Goal: Transaction & Acquisition: Book appointment/travel/reservation

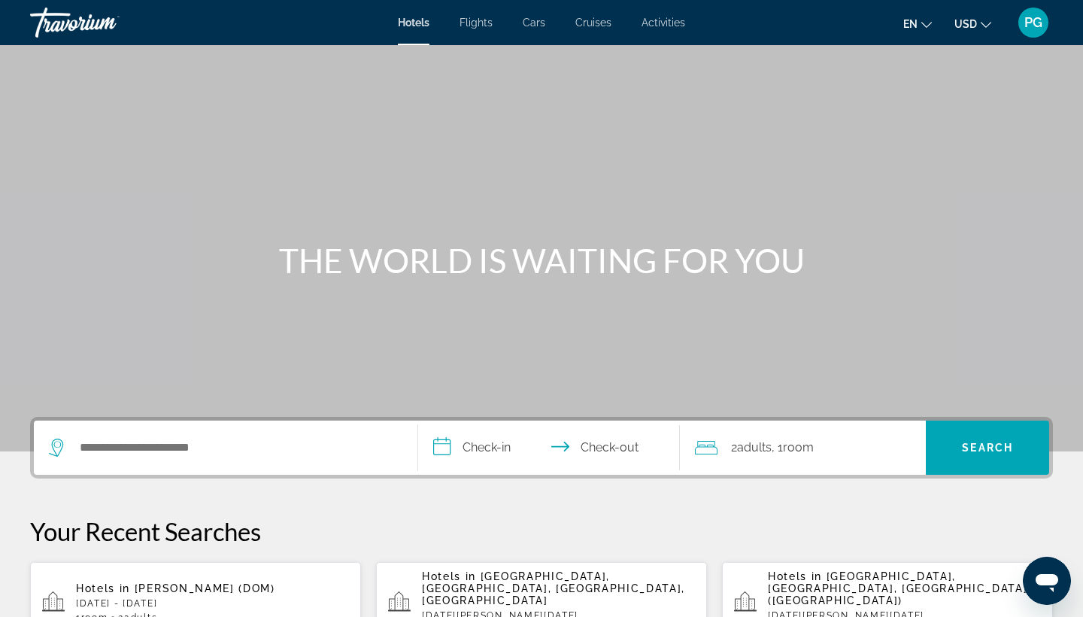
click at [659, 17] on span "Activities" at bounding box center [663, 23] width 44 height 12
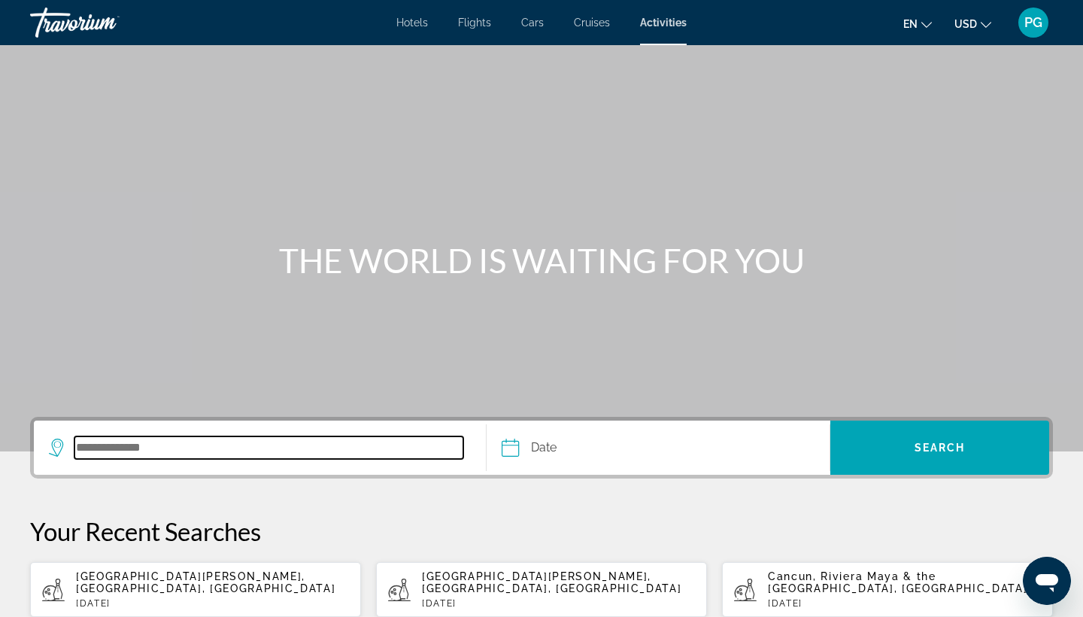
click at [169, 446] on input "Search destination" at bounding box center [268, 447] width 389 height 23
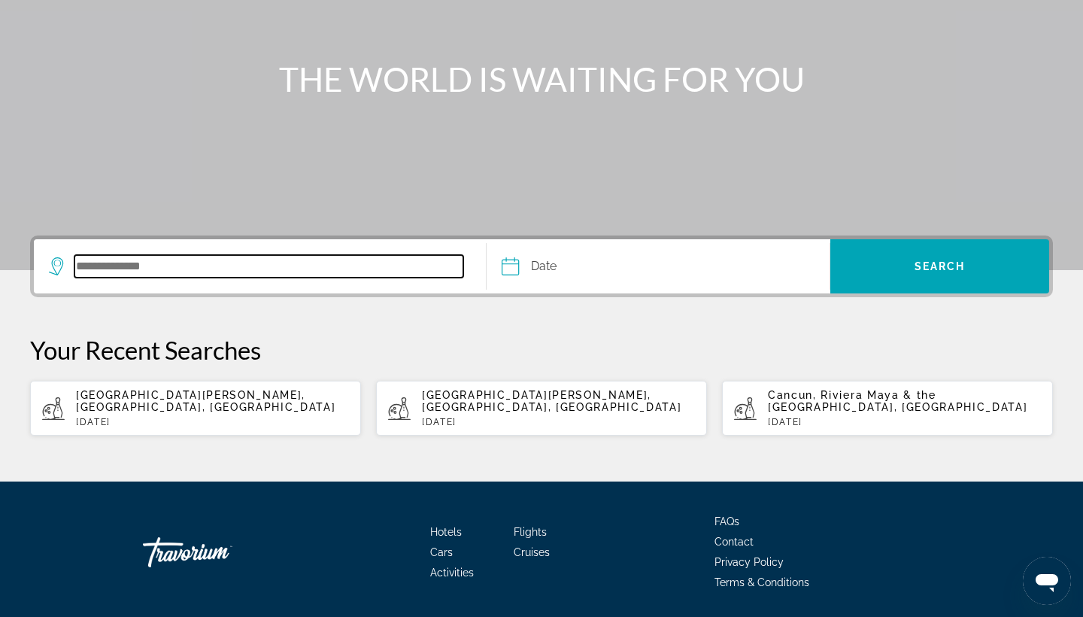
scroll to position [232, 0]
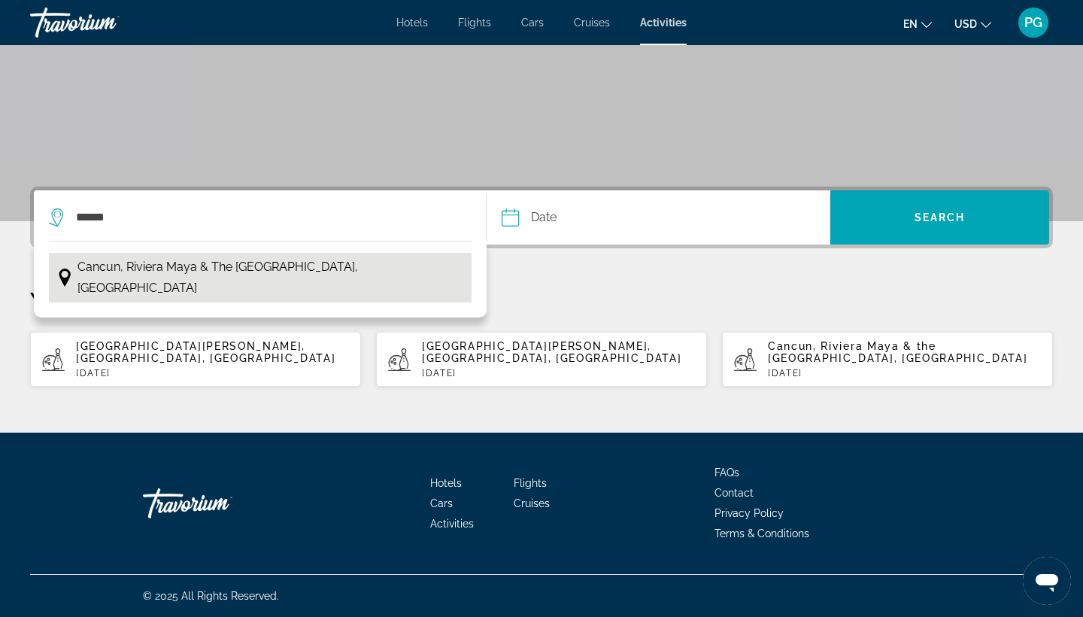
click at [331, 274] on button "Cancun, Riviera Maya & the [GEOGRAPHIC_DATA], [GEOGRAPHIC_DATA]" at bounding box center [260, 278] width 423 height 50
type input "**********"
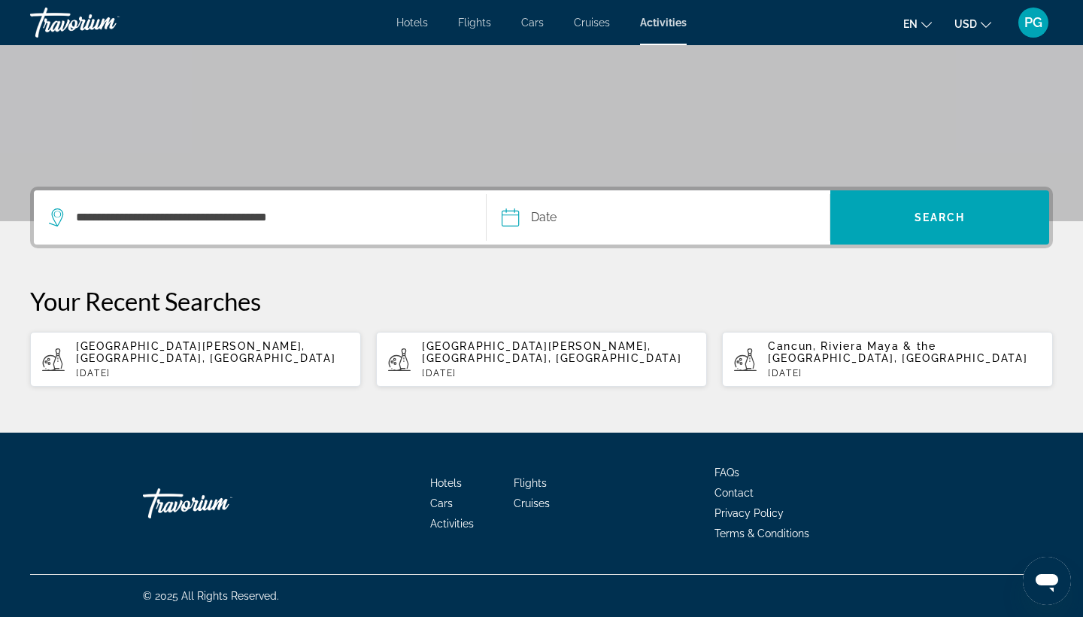
click at [552, 214] on input "Date" at bounding box center [583, 219] width 170 height 59
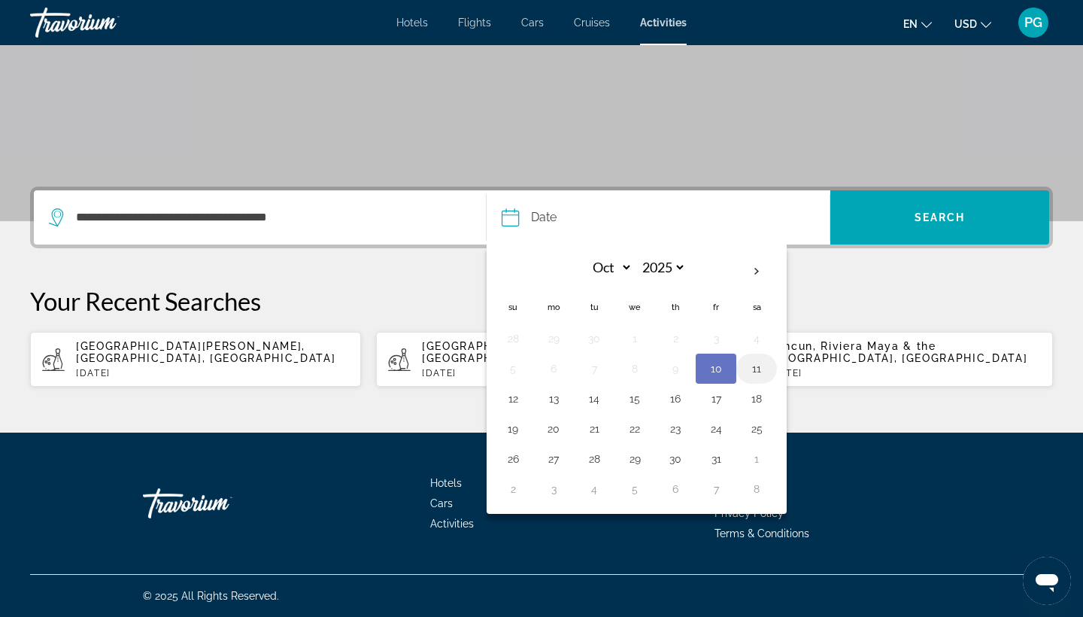
click at [752, 368] on button "11" at bounding box center [756, 368] width 24 height 21
type input "**********"
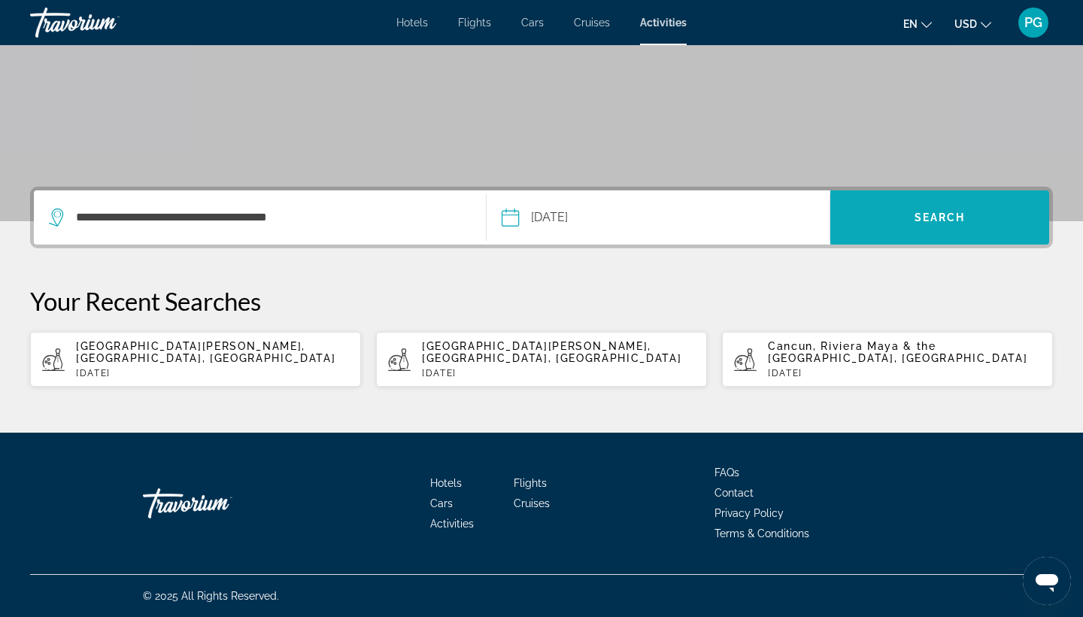
click at [926, 241] on span "Search" at bounding box center [939, 217] width 219 height 54
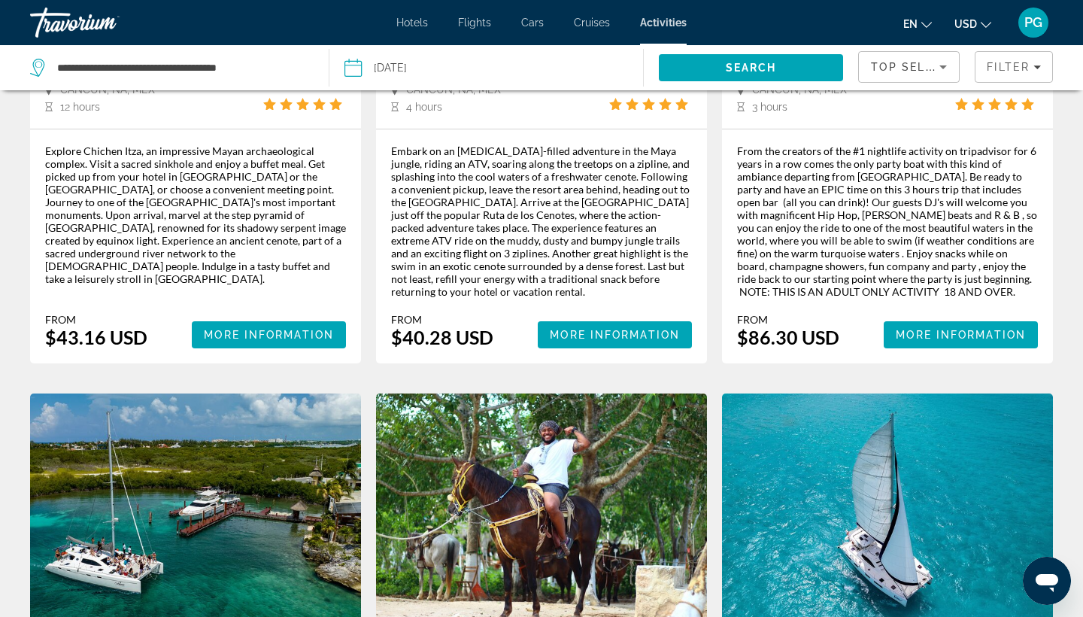
scroll to position [426, 0]
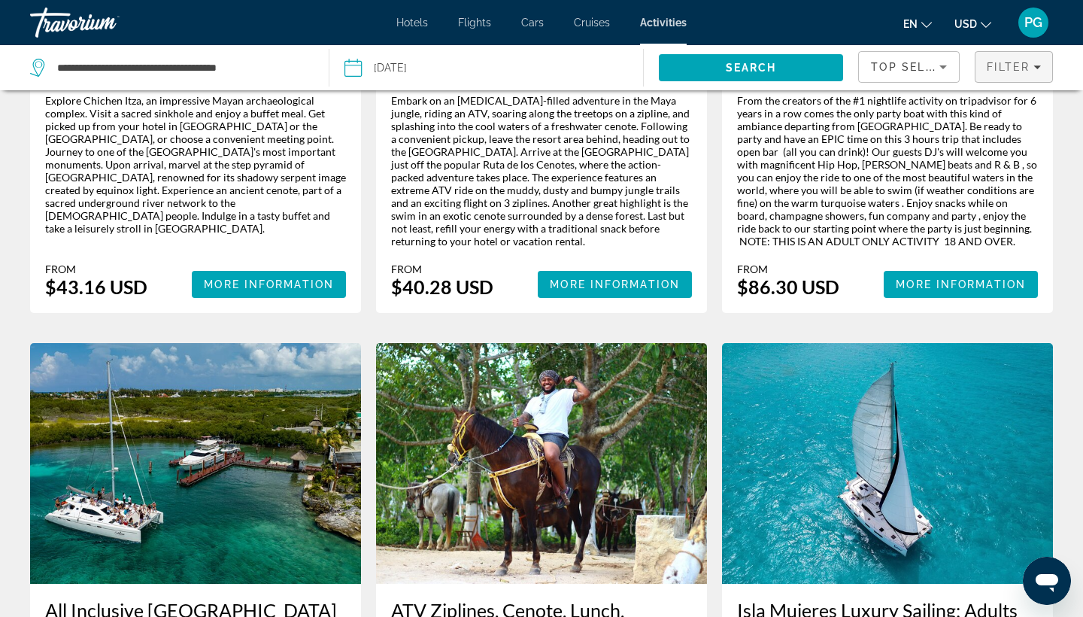
click at [1031, 74] on span "Filters" at bounding box center [1013, 67] width 77 height 36
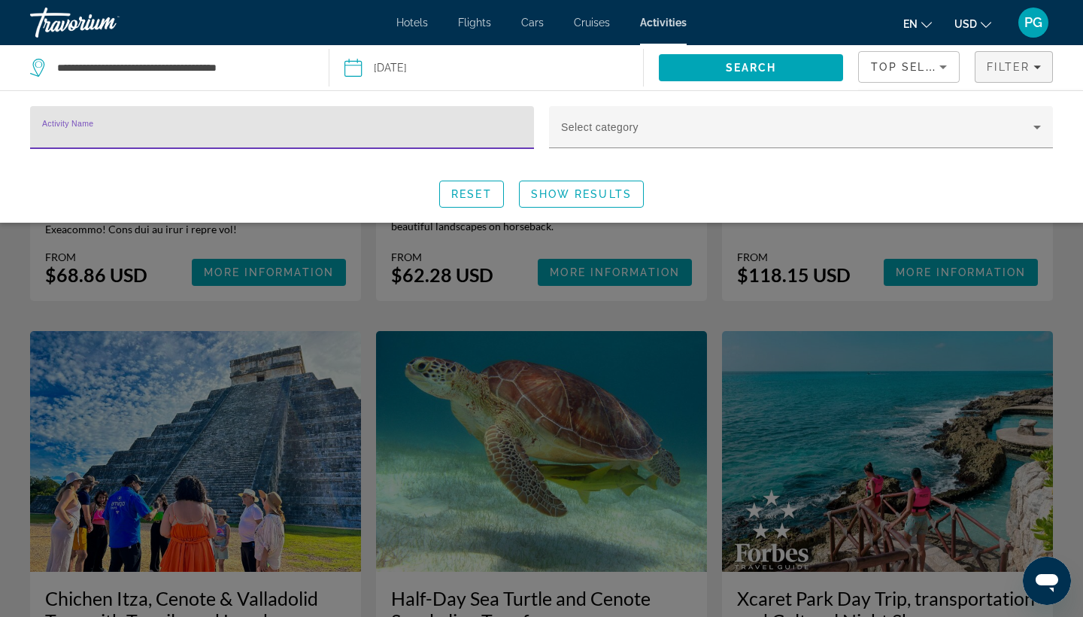
scroll to position [1527, 0]
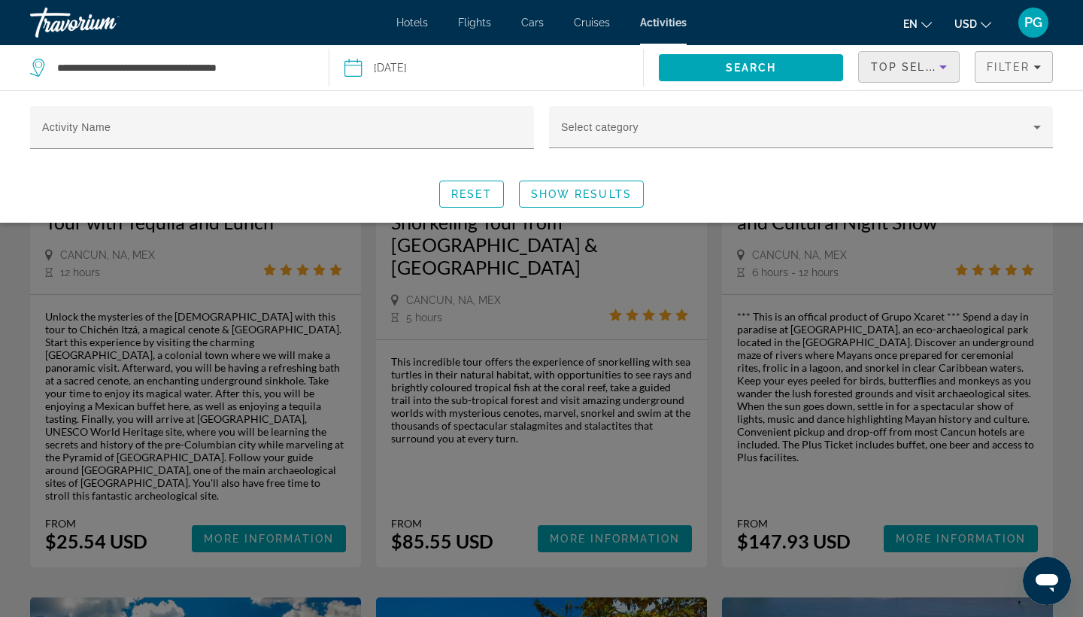
click at [944, 67] on icon "Sort by" at bounding box center [943, 67] width 8 height 4
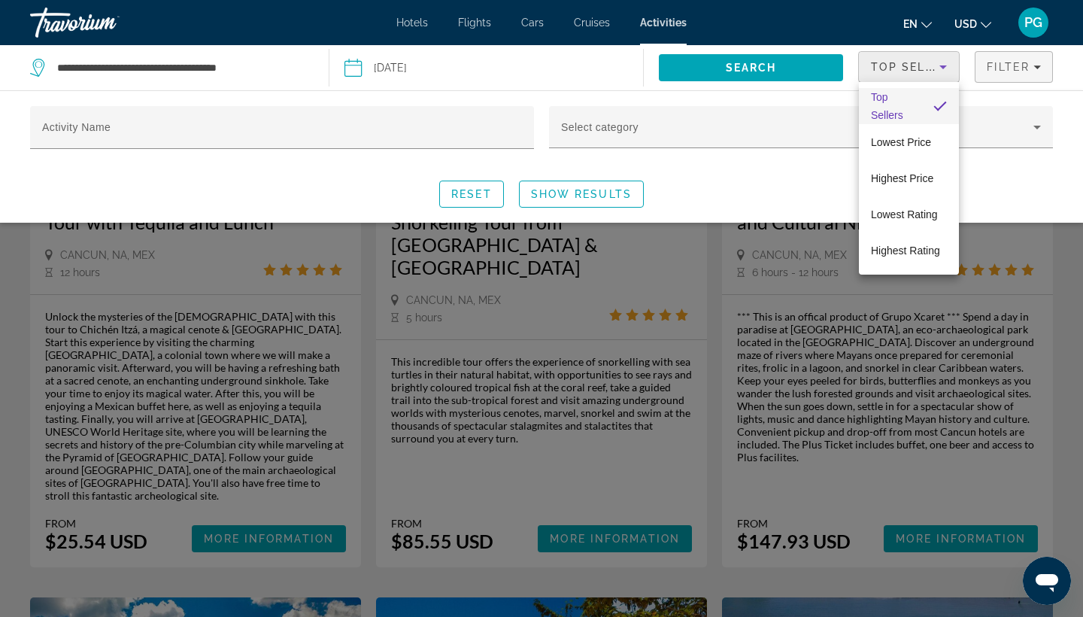
click at [1029, 71] on div at bounding box center [541, 308] width 1083 height 617
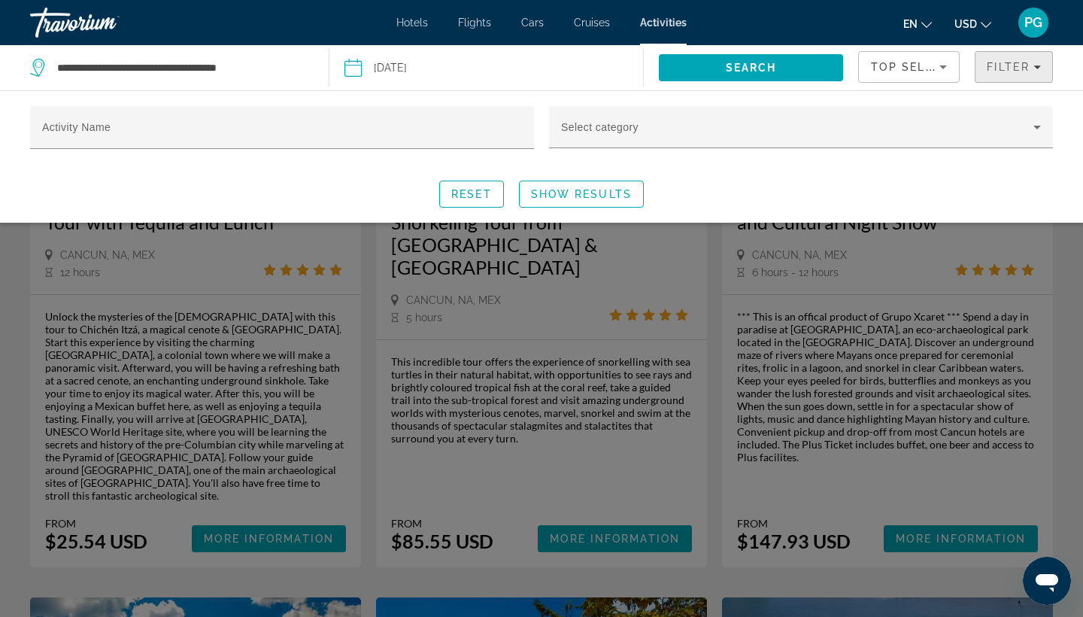
click at [1029, 71] on span "Filter" at bounding box center [1008, 67] width 43 height 12
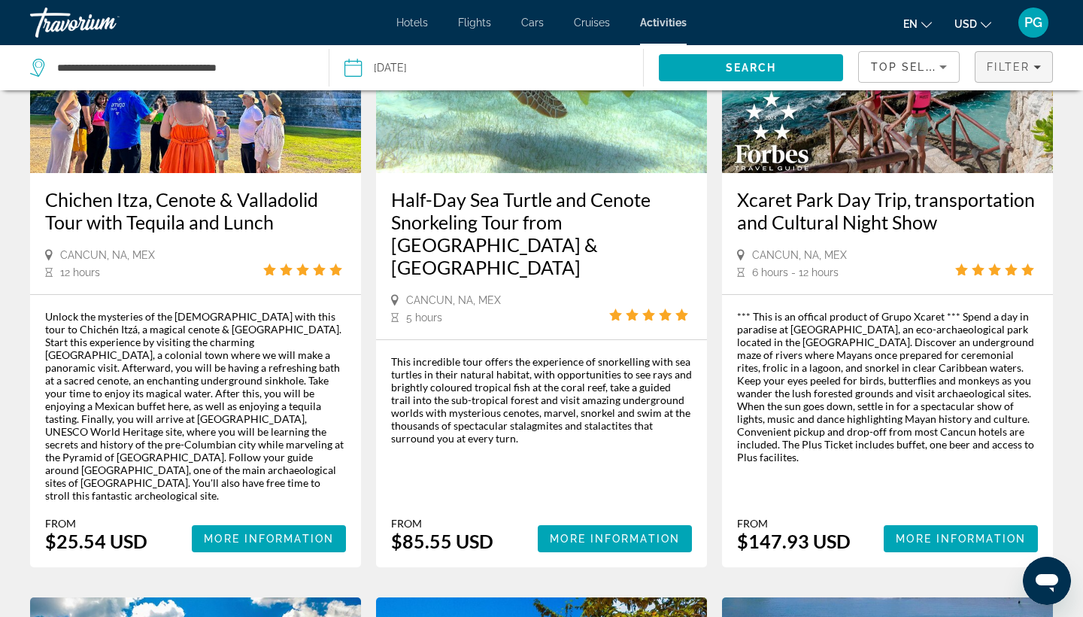
click at [1040, 71] on div "Filter" at bounding box center [1014, 67] width 54 height 12
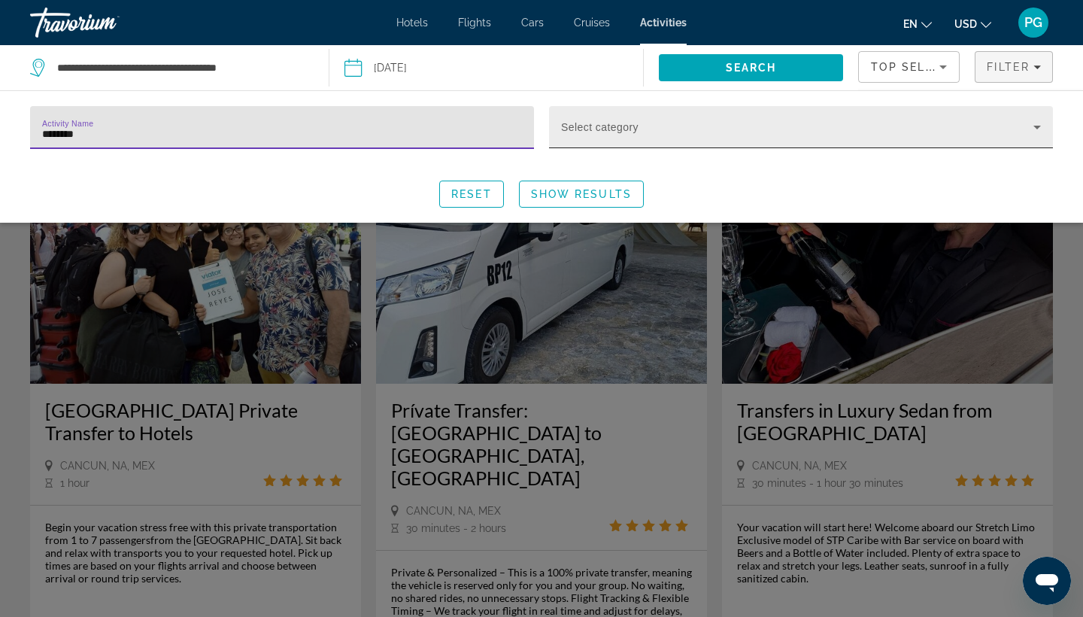
type input "********"
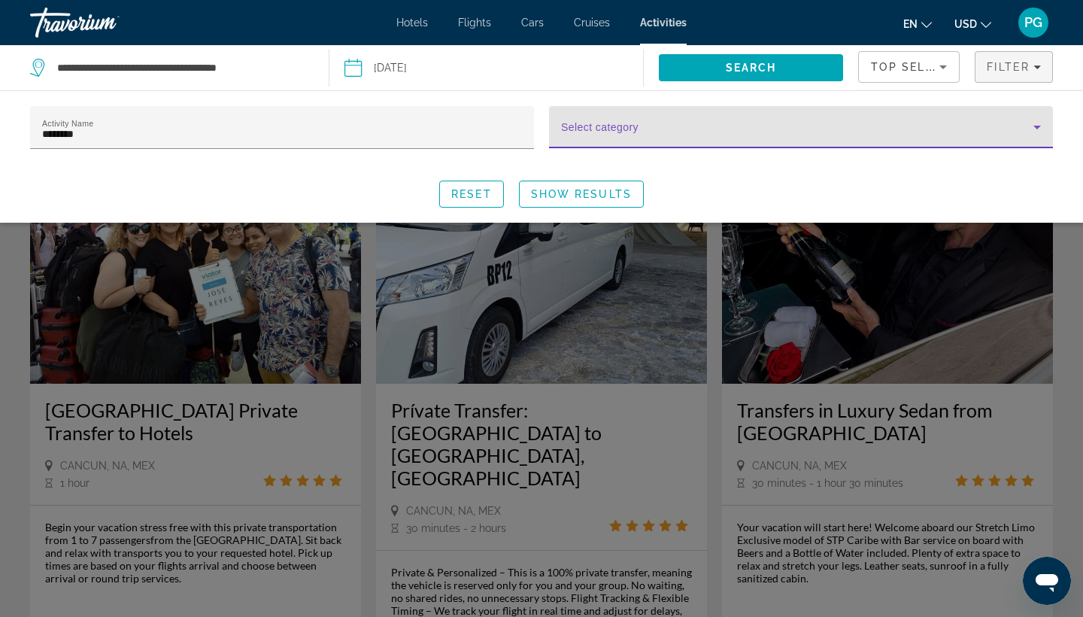
click at [822, 141] on span "Search widget" at bounding box center [797, 133] width 472 height 18
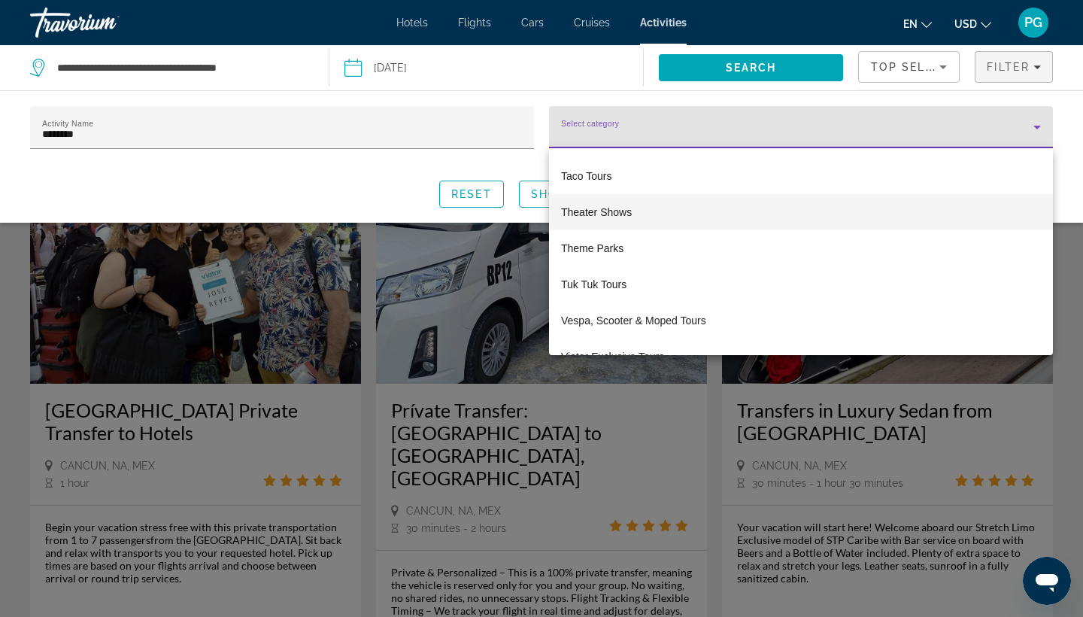
scroll to position [4690, 0]
